Goal: Navigation & Orientation: Find specific page/section

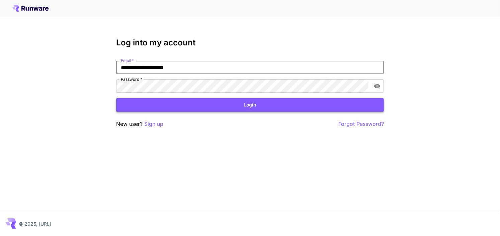
click at [225, 109] on button "Login" at bounding box center [250, 105] width 268 height 14
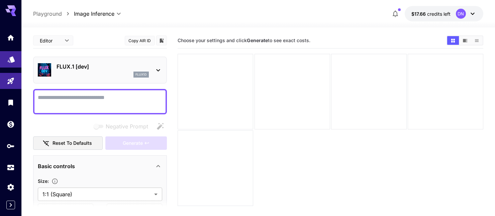
click at [13, 64] on link at bounding box center [10, 59] width 21 height 16
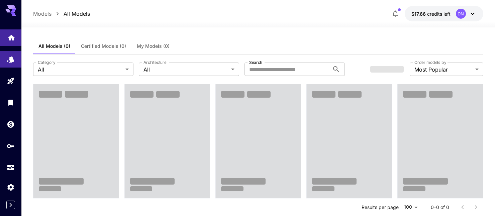
click at [15, 36] on link at bounding box center [10, 37] width 21 height 16
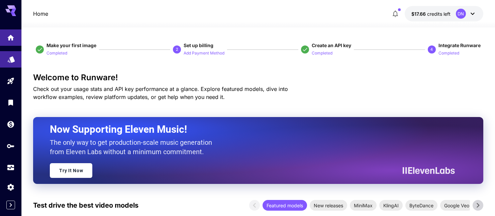
click at [19, 62] on link at bounding box center [10, 59] width 21 height 16
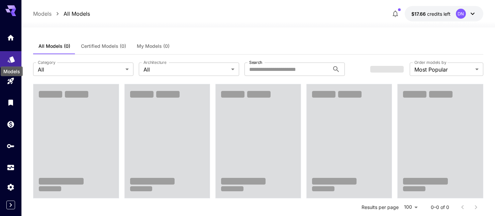
click at [12, 58] on icon "Models" at bounding box center [11, 57] width 7 height 6
click at [143, 43] on span "My Models (0)" at bounding box center [153, 46] width 33 height 6
